Goal: Transaction & Acquisition: Purchase product/service

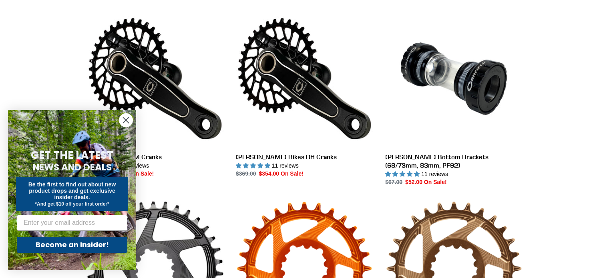
scroll to position [224, 0]
click at [124, 125] on circle "Close dialog" at bounding box center [125, 120] width 13 height 13
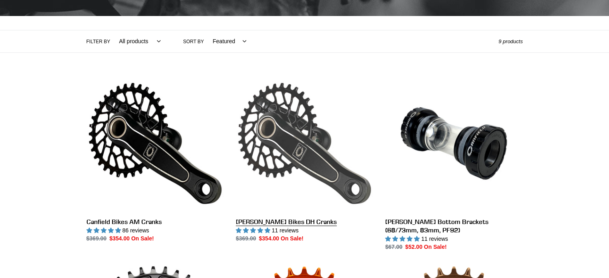
scroll to position [161, 0]
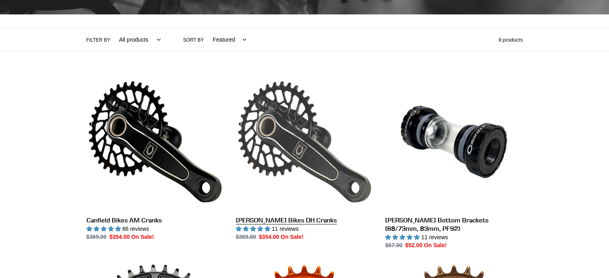
click at [280, 147] on link "[PERSON_NAME] Bikes DH Cranks" at bounding box center [304, 157] width 137 height 169
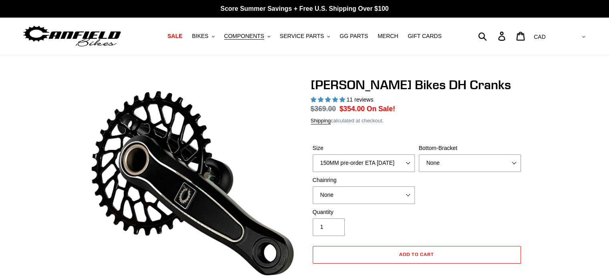
select select "highest-rating"
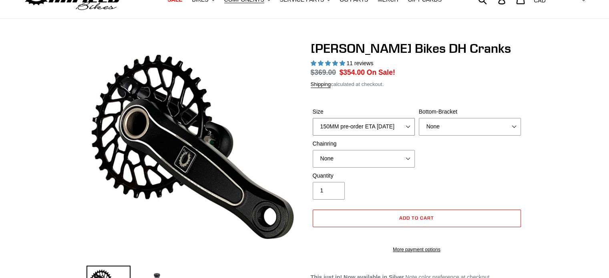
click at [396, 132] on select "150MM pre-order ETA 9/30/25 155MM pre-order ETA 9/30/25 160MM pre-order ETA 9/3…" at bounding box center [364, 127] width 102 height 18
click at [397, 135] on select "150MM pre-order ETA 9/30/25 155MM pre-order ETA 9/30/25 160MM pre-order ETA 9/3…" at bounding box center [364, 127] width 102 height 18
click at [444, 129] on select "None BSA Threaded 83mm" at bounding box center [470, 127] width 102 height 18
click at [420, 163] on div "Size 150MM pre-order ETA 9/30/25 155MM pre-order ETA 9/30/25 160MM pre-order ET…" at bounding box center [417, 140] width 212 height 64
click at [403, 158] on select "None 34t Round" at bounding box center [364, 159] width 102 height 18
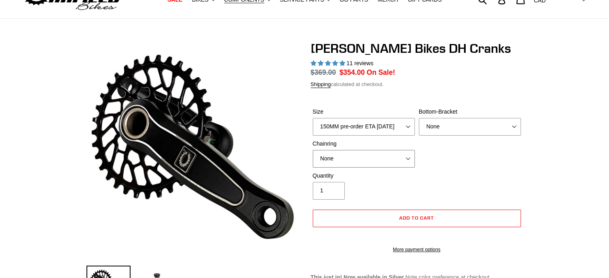
select select "34t Round"
click at [313, 150] on select "None 34t Round" at bounding box center [364, 159] width 102 height 18
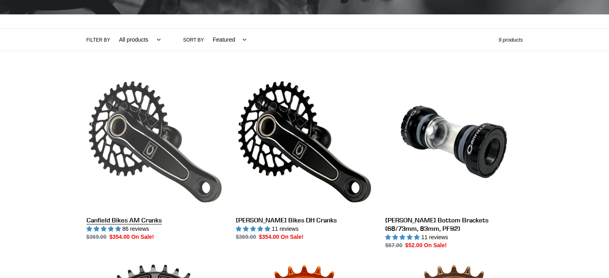
drag, startPoint x: 0, startPoint y: 0, endPoint x: 147, endPoint y: 117, distance: 188.0
click at [147, 117] on link "Canfield Bikes AM Cranks" at bounding box center [155, 157] width 137 height 169
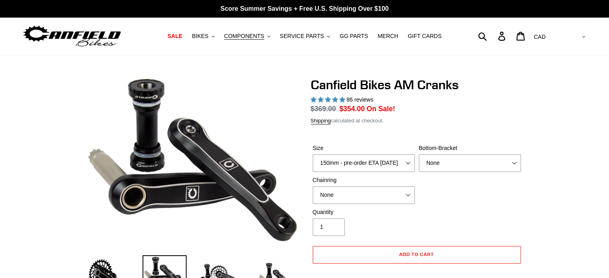
select select "highest-rating"
click at [400, 190] on select "None 30t Round (Boost 148) 30t Oval (Boost 148) 32t Round (Boost 148) 32t Oval …" at bounding box center [364, 196] width 102 height 18
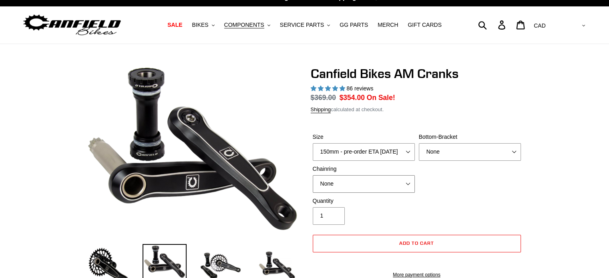
scroll to position [12, 0]
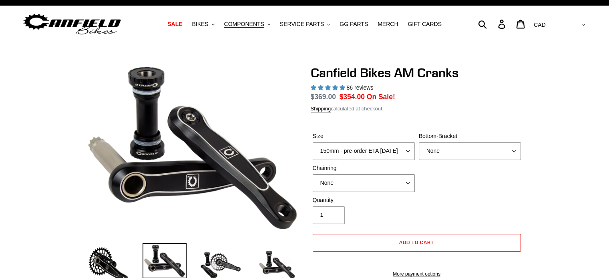
click at [397, 182] on select "None 30t Round (Boost 148) 30t Oval (Boost 148) 32t Round (Boost 148) 32t Oval …" at bounding box center [364, 184] width 102 height 18
click at [313, 175] on select "None 30t Round (Boost 148) 30t Oval (Boost 148) 32t Round (Boost 148) 32t Oval …" at bounding box center [364, 184] width 102 height 18
click at [402, 181] on select "None 30t Round (Boost 148) 30t Oval (Boost 148) 32t Round (Boost 148) 32t Oval …" at bounding box center [364, 184] width 102 height 18
click at [449, 182] on div "Size 150mm - pre-order ETA 9/30/25 155mm - pre-order ETA 9/30/25 160mm - pre-or…" at bounding box center [417, 164] width 212 height 64
click at [457, 153] on select "None BSA Threaded 68/73mm Press Fit PF92" at bounding box center [470, 152] width 102 height 18
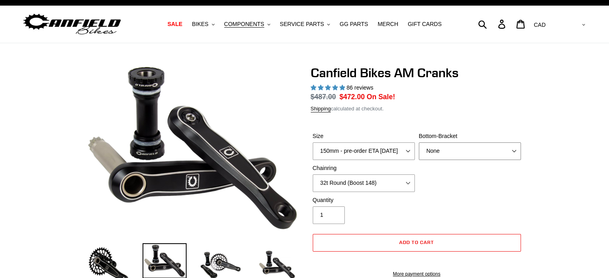
click at [457, 157] on select "None BSA Threaded 68/73mm Press Fit PF92" at bounding box center [470, 152] width 102 height 18
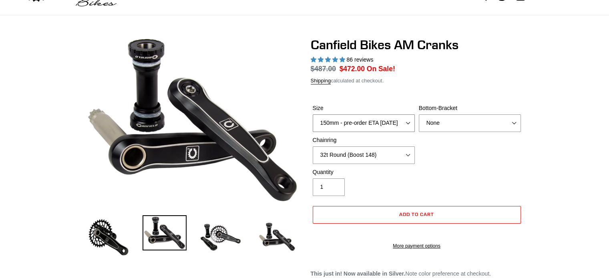
click at [378, 127] on select "150mm - pre-order ETA 9/30/25 155mm - pre-order ETA 9/30/25 160mm - pre-order E…" at bounding box center [364, 124] width 102 height 18
drag, startPoint x: 378, startPoint y: 127, endPoint x: 380, endPoint y: 158, distance: 30.9
click at [380, 158] on div "Size 150mm - pre-order ETA 9/30/25 155mm - pre-order ETA 9/30/25 160mm - pre-or…" at bounding box center [417, 136] width 212 height 64
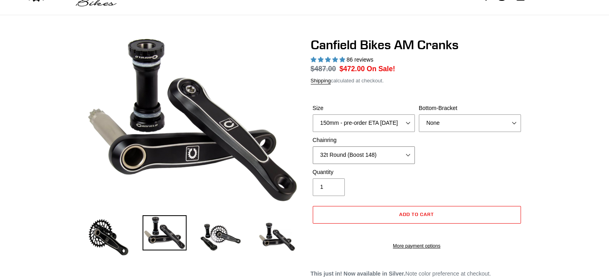
click at [380, 158] on select "None 30t Round (Boost 148) 30t Oval (Boost 148) 32t Round (Boost 148) 32t Oval …" at bounding box center [364, 156] width 102 height 18
click at [437, 188] on div "Quantity 1" at bounding box center [417, 184] width 212 height 32
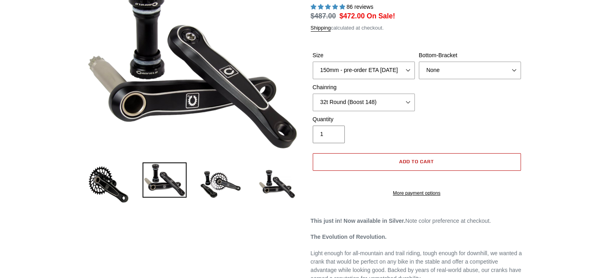
scroll to position [99, 0]
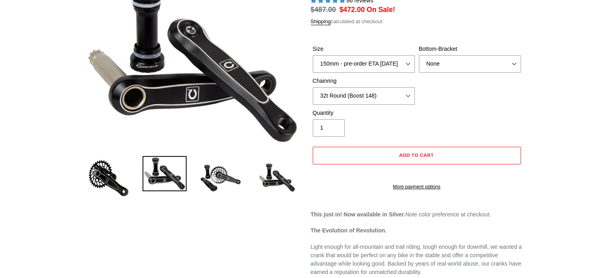
click at [346, 107] on div "Size 150mm - pre-order ETA 9/30/25 155mm - pre-order ETA 9/30/25 160mm - pre-or…" at bounding box center [417, 77] width 212 height 64
click at [364, 98] on select "None 30t Round (Boost 148) 30t Oval (Boost 148) 32t Round (Boost 148) 32t Oval …" at bounding box center [364, 96] width 102 height 18
select select "None"
click at [313, 87] on select "None 30t Round (Boost 148) 30t Oval (Boost 148) 32t Round (Boost 148) 32t Oval …" at bounding box center [364, 96] width 102 height 18
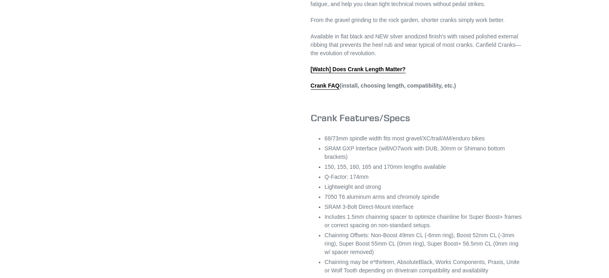
scroll to position [458, 0]
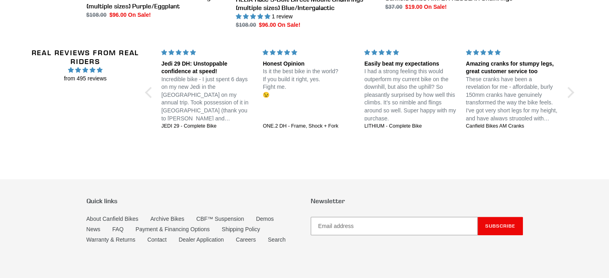
scroll to position [815, 0]
